Goal: Use online tool/utility: Utilize a website feature to perform a specific function

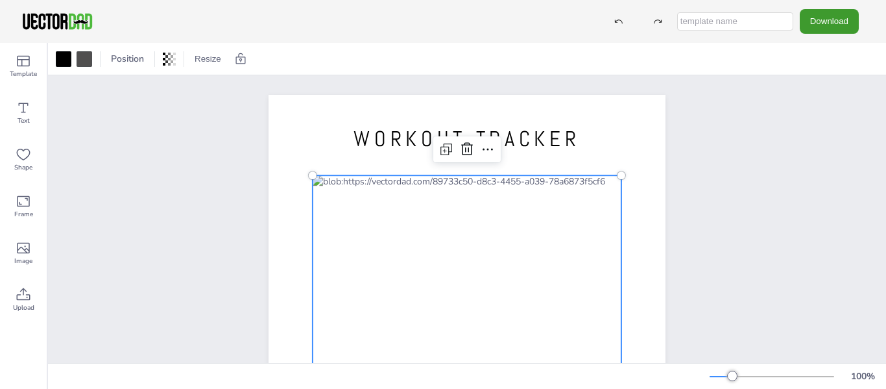
click at [605, 193] on div at bounding box center [467, 375] width 309 height 401
click at [560, 191] on div at bounding box center [467, 375] width 309 height 401
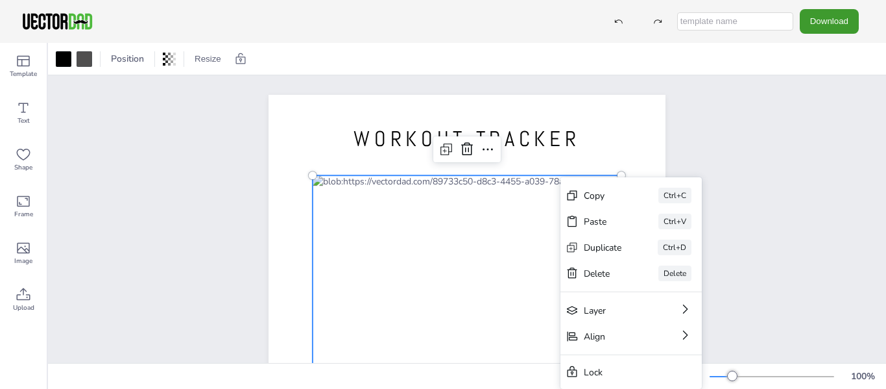
click at [538, 190] on div at bounding box center [467, 375] width 309 height 401
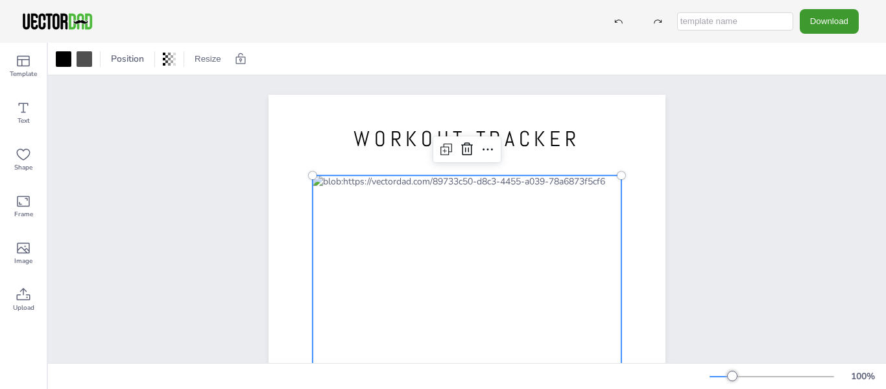
click at [538, 190] on div at bounding box center [467, 375] width 309 height 401
click at [491, 152] on div at bounding box center [487, 149] width 21 height 21
click at [452, 198] on div at bounding box center [467, 375] width 309 height 401
click at [402, 231] on div at bounding box center [467, 375] width 309 height 401
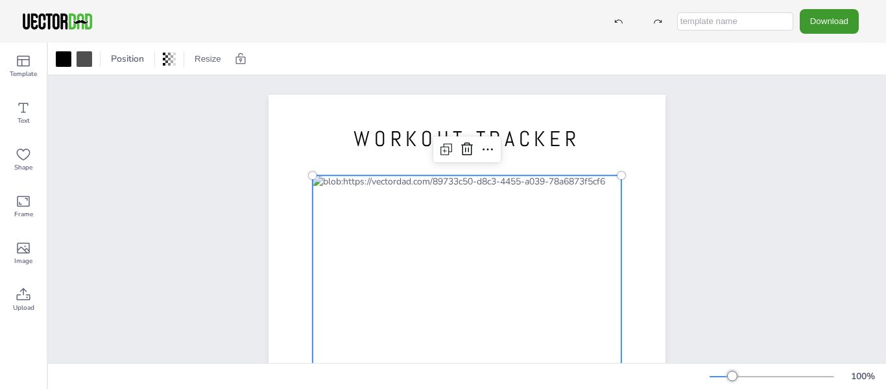
click at [402, 231] on div at bounding box center [467, 375] width 309 height 401
click at [450, 193] on div at bounding box center [467, 375] width 309 height 401
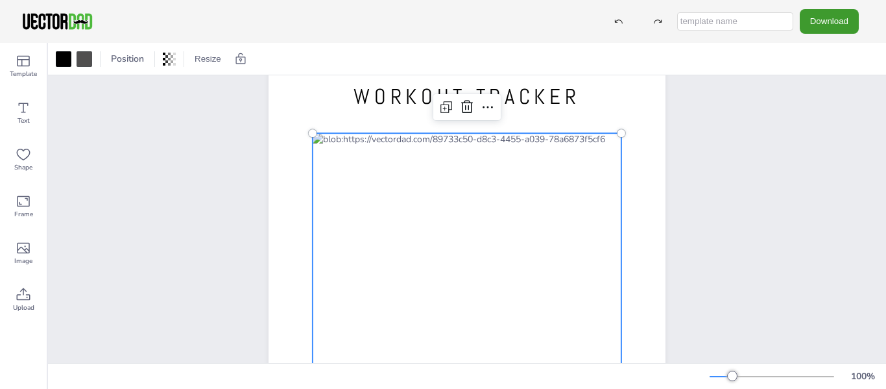
scroll to position [65, 0]
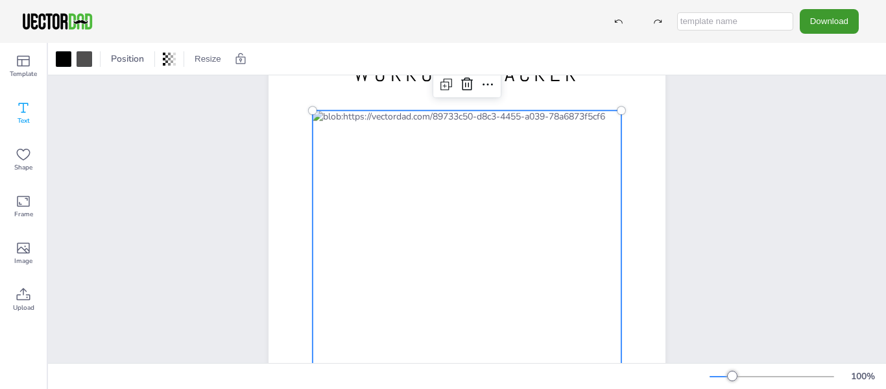
click at [30, 111] on icon at bounding box center [24, 108] width 16 height 16
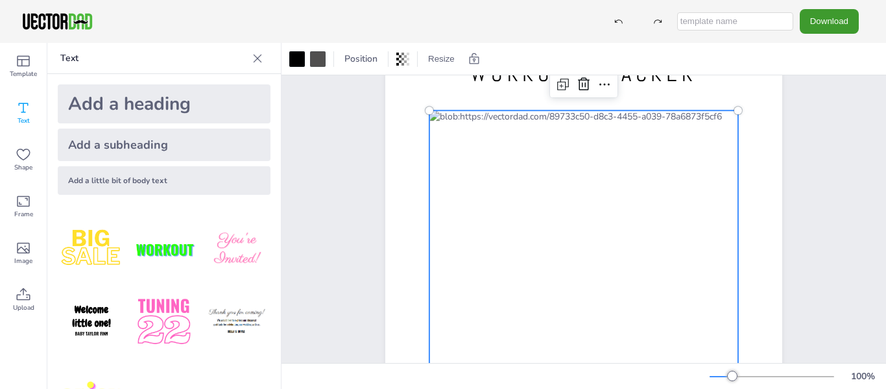
click at [580, 131] on div at bounding box center [583, 310] width 309 height 401
click at [482, 120] on div at bounding box center [583, 310] width 309 height 401
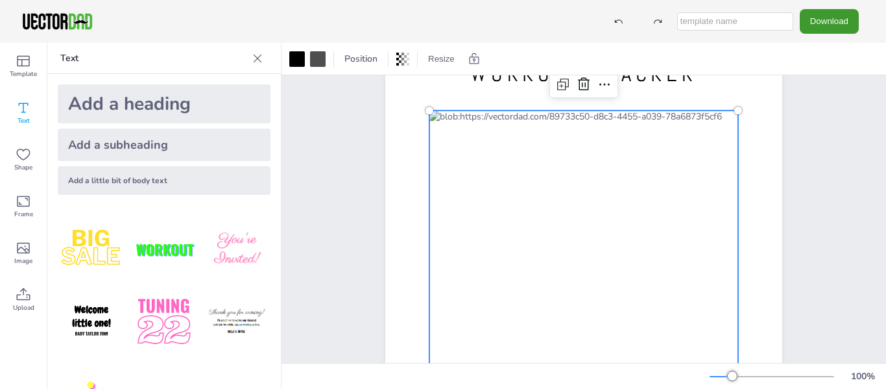
click at [482, 120] on div at bounding box center [583, 310] width 309 height 401
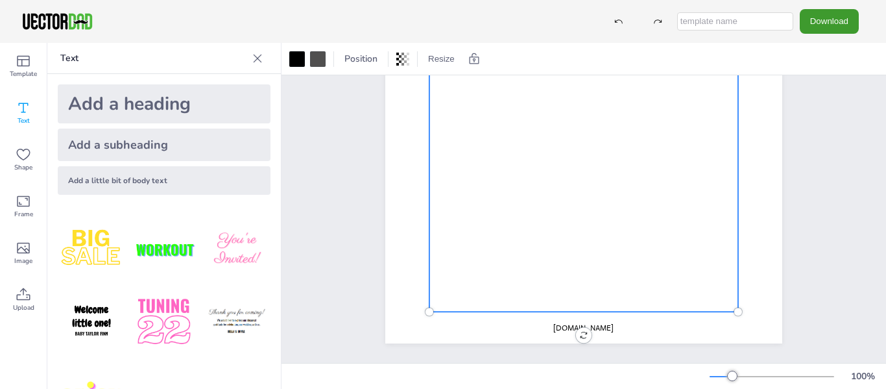
scroll to position [274, 0]
click at [597, 246] on div at bounding box center [583, 110] width 309 height 401
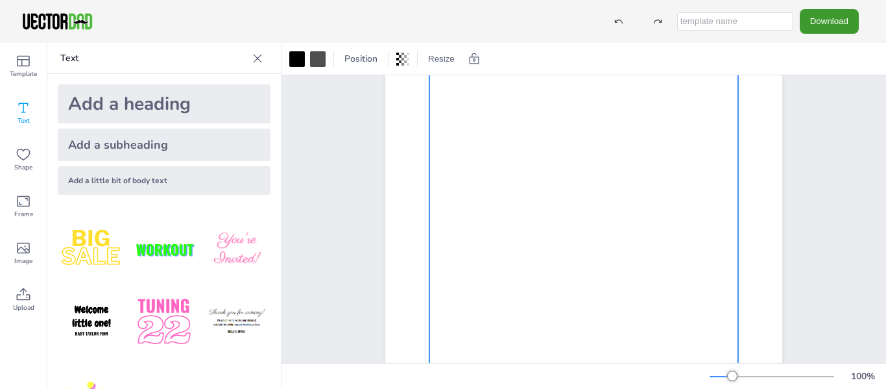
scroll to position [0, 0]
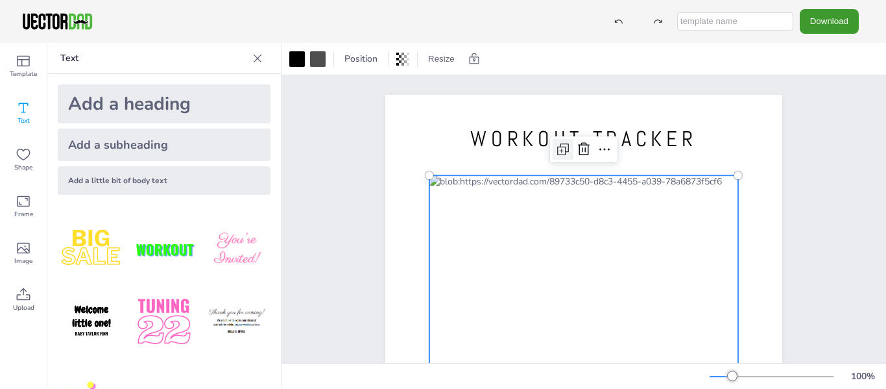
click at [560, 156] on icon at bounding box center [563, 149] width 16 height 16
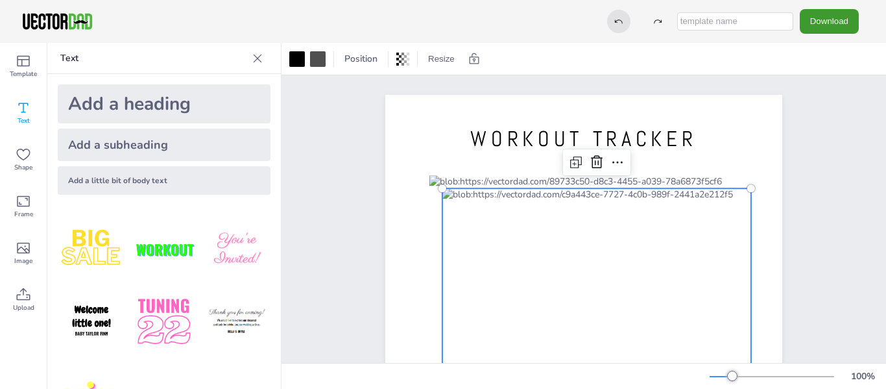
click at [627, 21] on div at bounding box center [618, 21] width 23 height 23
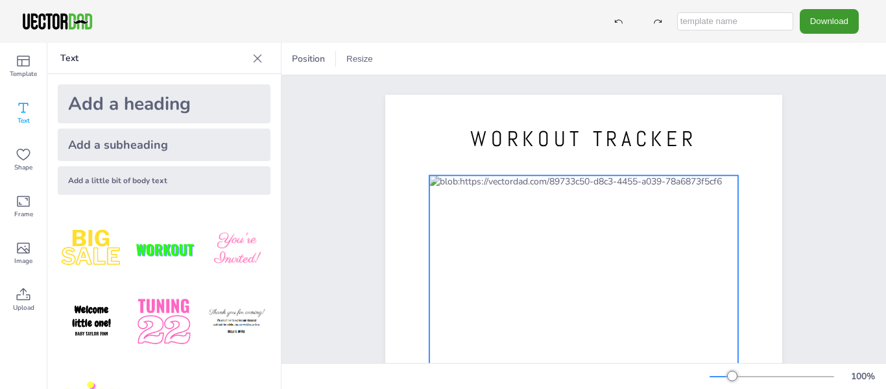
click at [690, 265] on div at bounding box center [583, 375] width 309 height 401
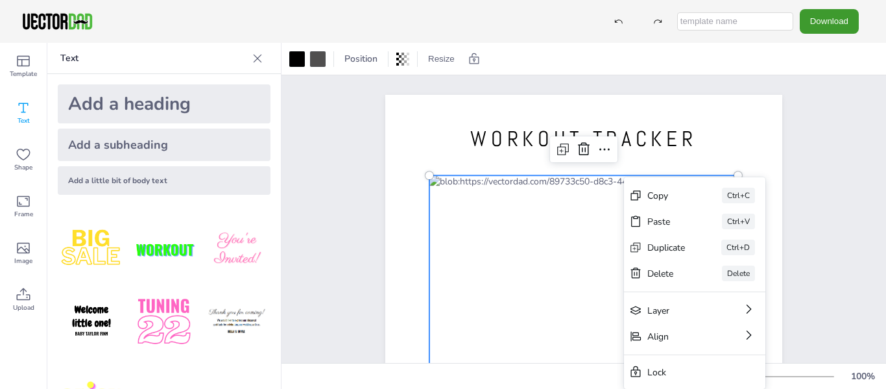
click at [841, 176] on div "WORKOUT TRACKER [DOMAIN_NAME] Copy Ctrl+C Paste Ctrl+V Duplicate Ctrl+D Delete …" at bounding box center [584, 351] width 605 height 552
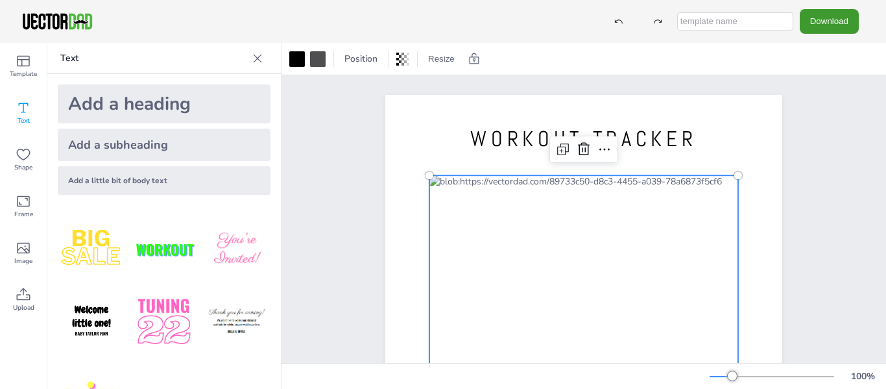
click at [463, 239] on div at bounding box center [583, 375] width 309 height 401
click at [27, 121] on span "Text" at bounding box center [24, 120] width 12 height 10
click at [152, 154] on div "Add a subheading" at bounding box center [164, 144] width 213 height 32
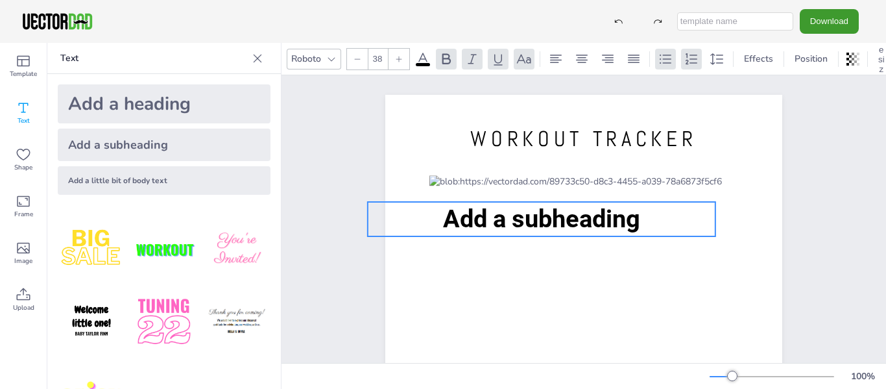
drag, startPoint x: 503, startPoint y: 335, endPoint x: 461, endPoint y: 202, distance: 138.9
click at [461, 202] on p "Add a subheading" at bounding box center [542, 219] width 348 height 34
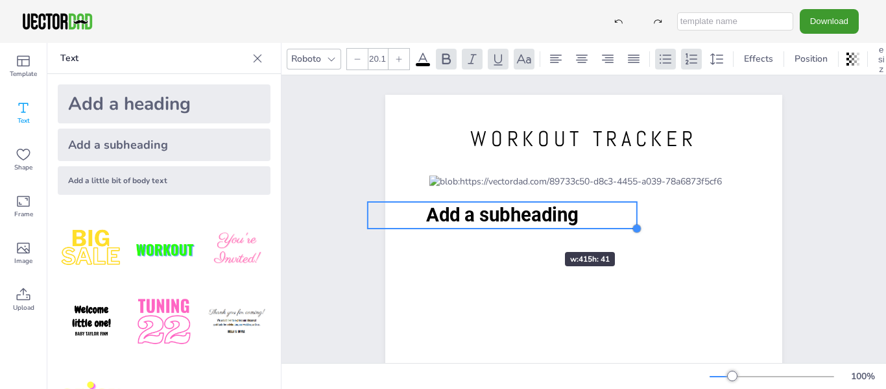
type input "19.4"
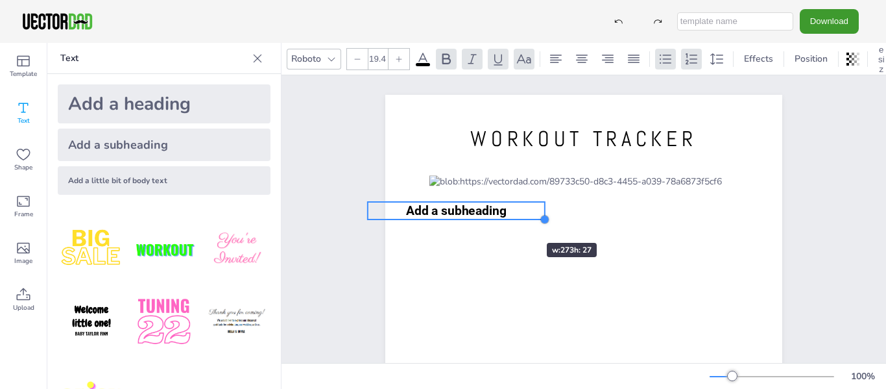
drag, startPoint x: 712, startPoint y: 236, endPoint x: 508, endPoint y: 219, distance: 204.4
click at [508, 219] on div "WORKOUT TRACKER [DOMAIN_NAME] Add a subheading" at bounding box center [583, 351] width 397 height 513
click at [455, 176] on icon at bounding box center [456, 175] width 12 height 13
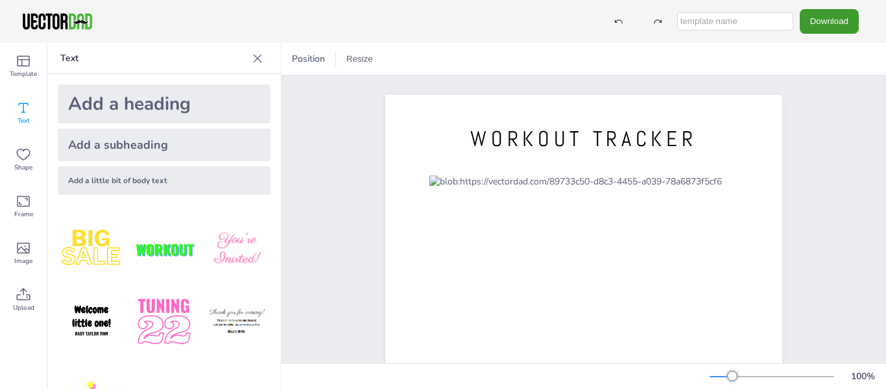
click at [815, 139] on div "WORKOUT TRACKER [DOMAIN_NAME]" at bounding box center [584, 351] width 509 height 552
